Goal: Navigation & Orientation: Find specific page/section

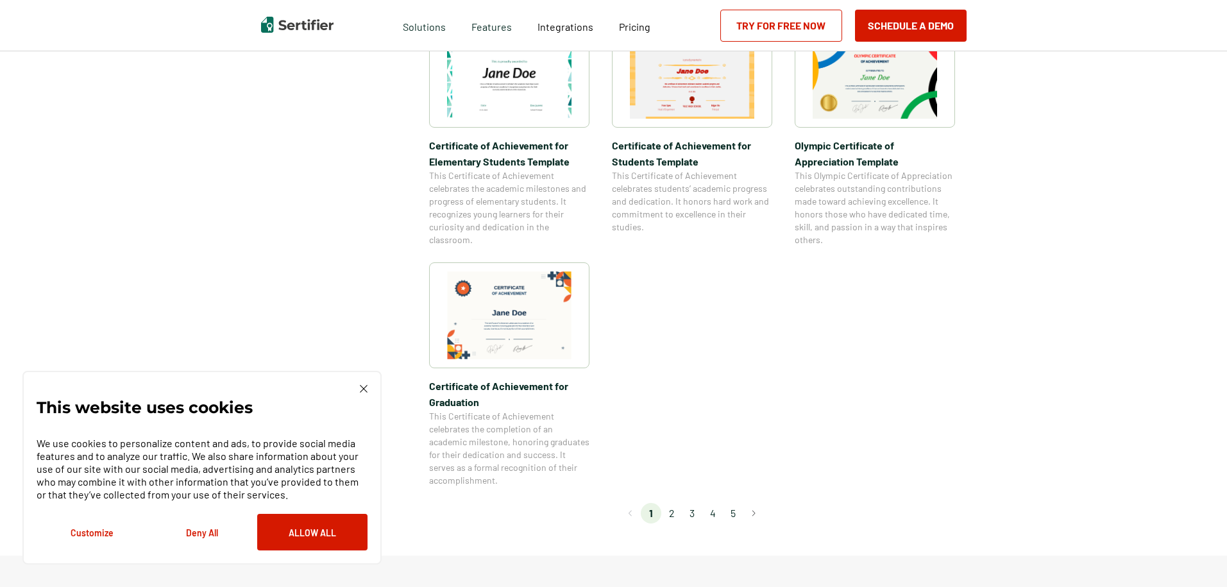
scroll to position [1027, 0]
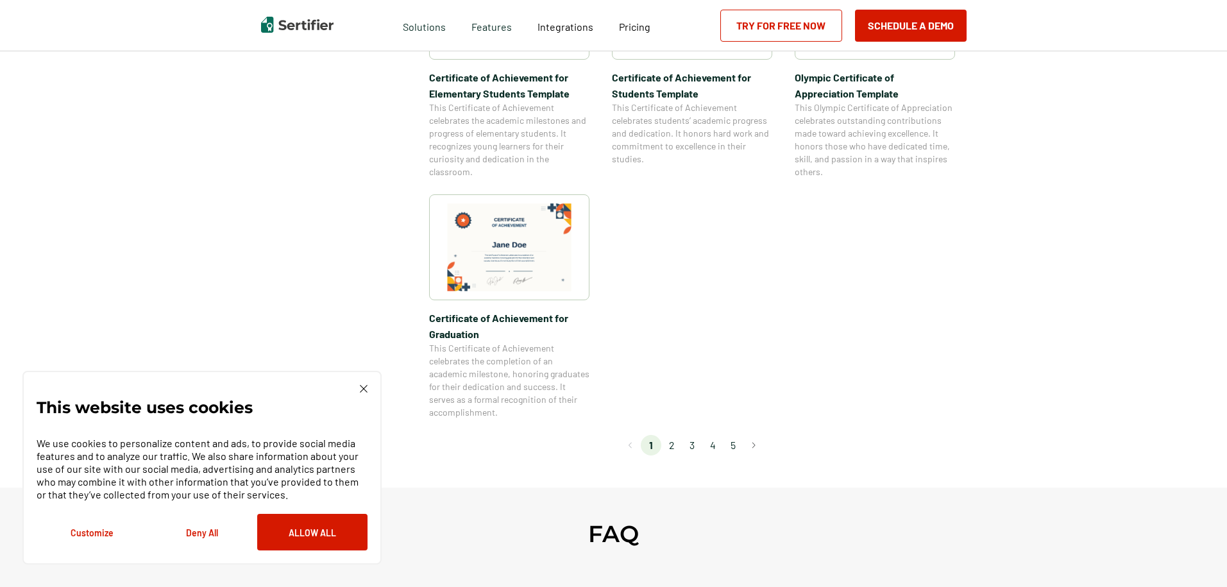
click at [676, 441] on li "2" at bounding box center [671, 445] width 21 height 21
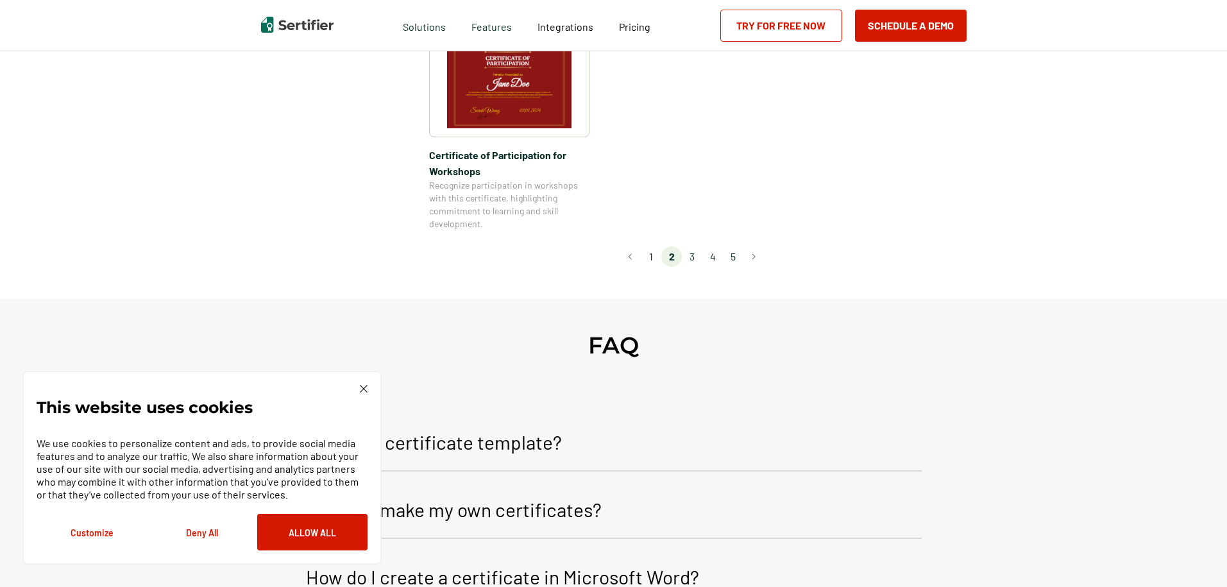
scroll to position [1219, 0]
click at [697, 246] on li "3" at bounding box center [692, 256] width 21 height 21
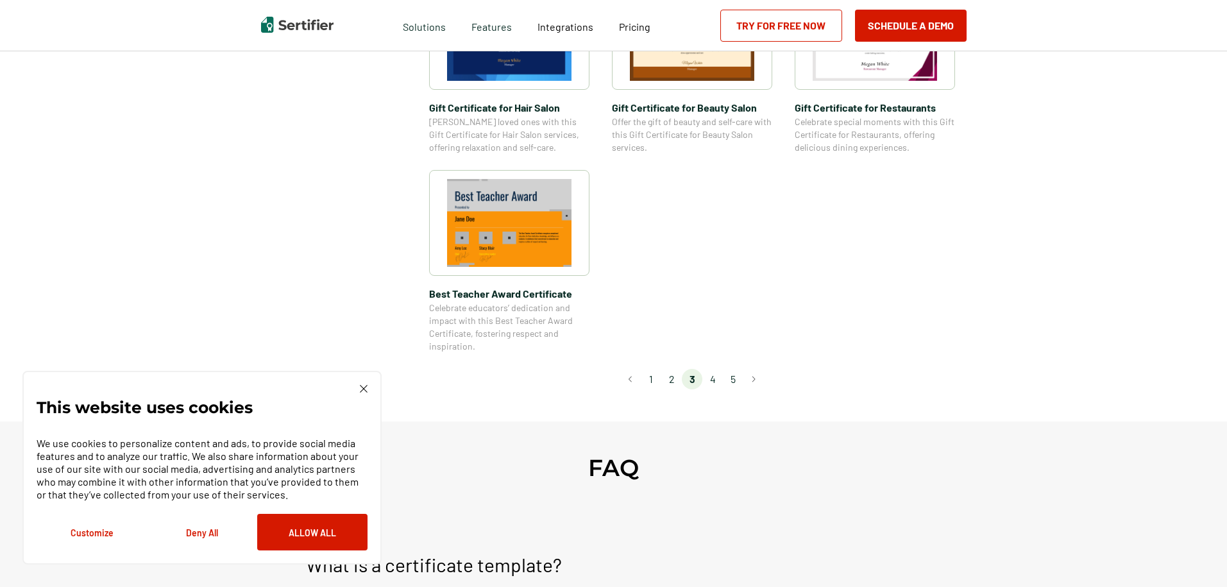
scroll to position [962, 0]
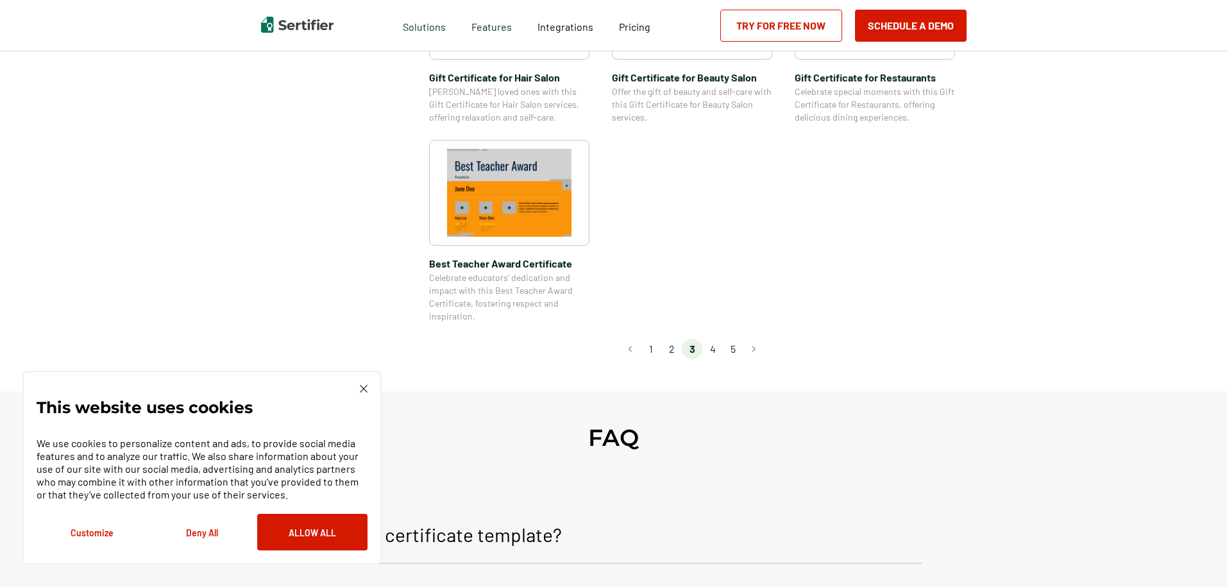
click at [715, 346] on li "4" at bounding box center [713, 349] width 21 height 21
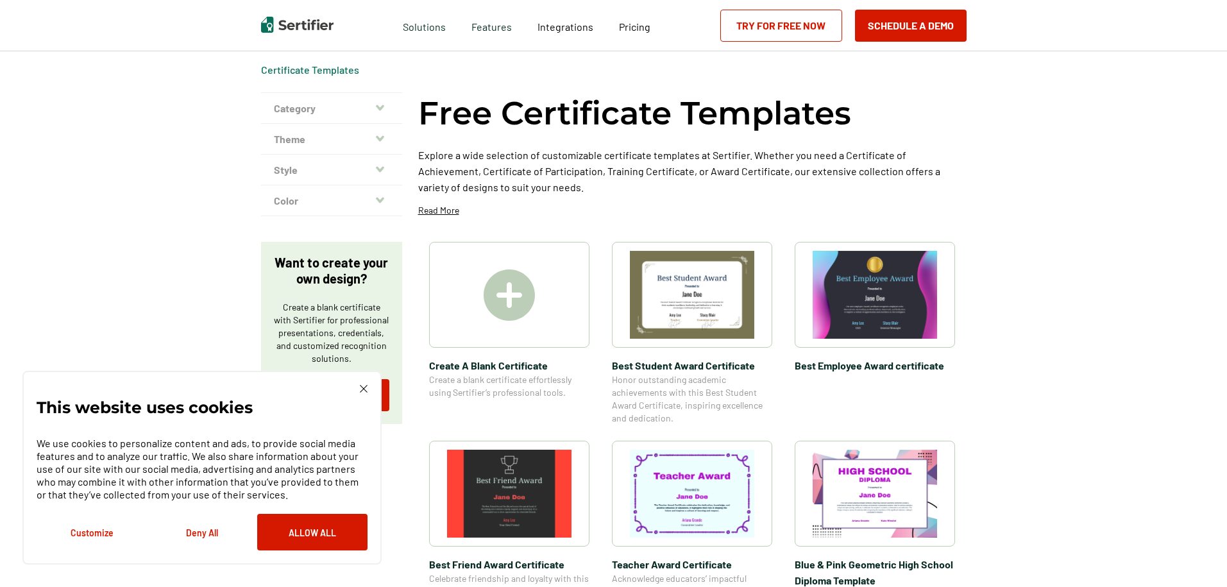
scroll to position [0, 0]
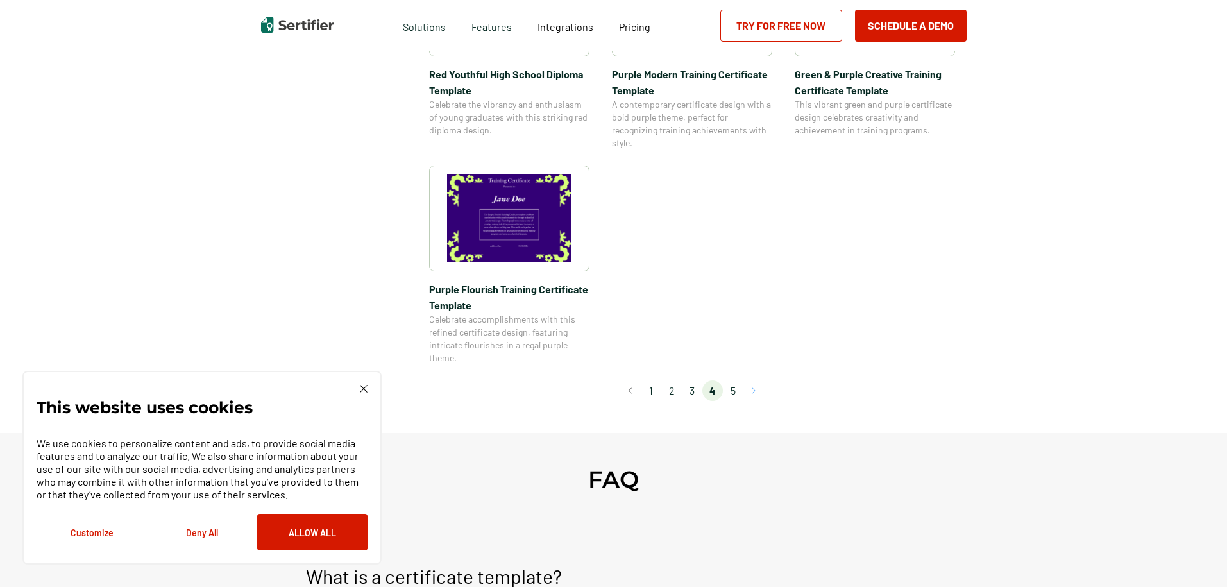
click at [747, 399] on button "Go to next page" at bounding box center [754, 390] width 21 height 21
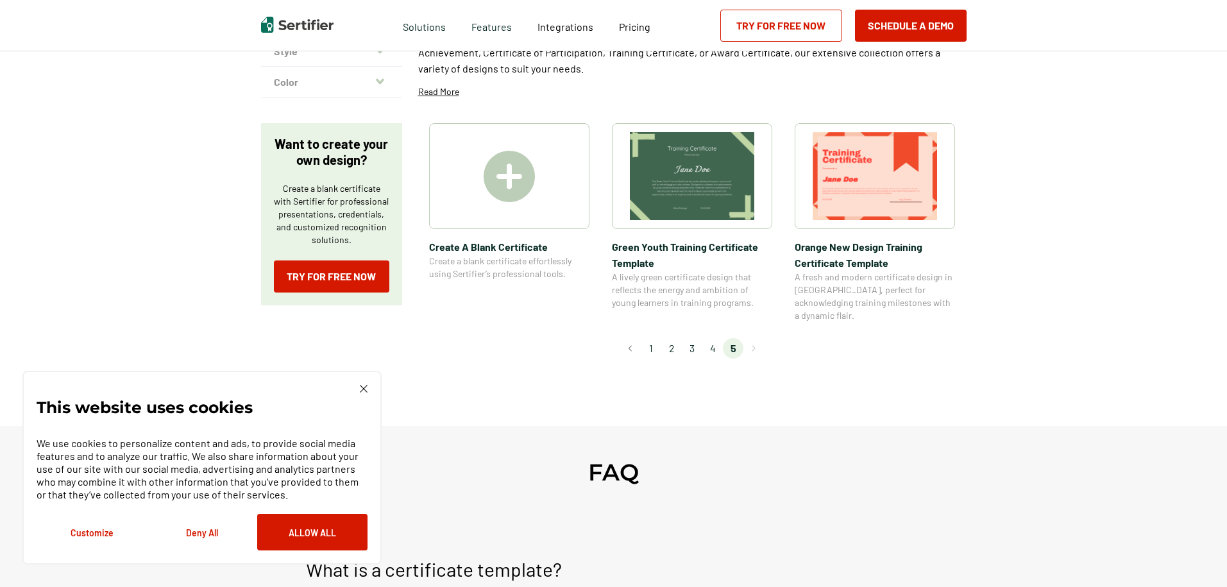
scroll to position [64, 0]
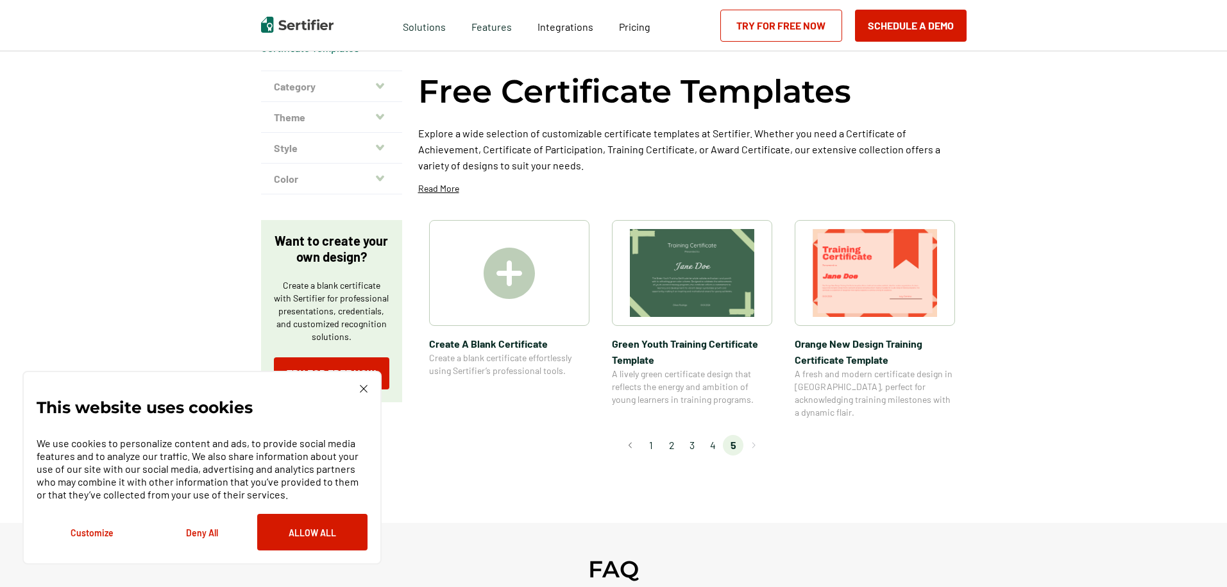
click at [520, 282] on img at bounding box center [509, 273] width 51 height 51
